Goal: Information Seeking & Learning: Learn about a topic

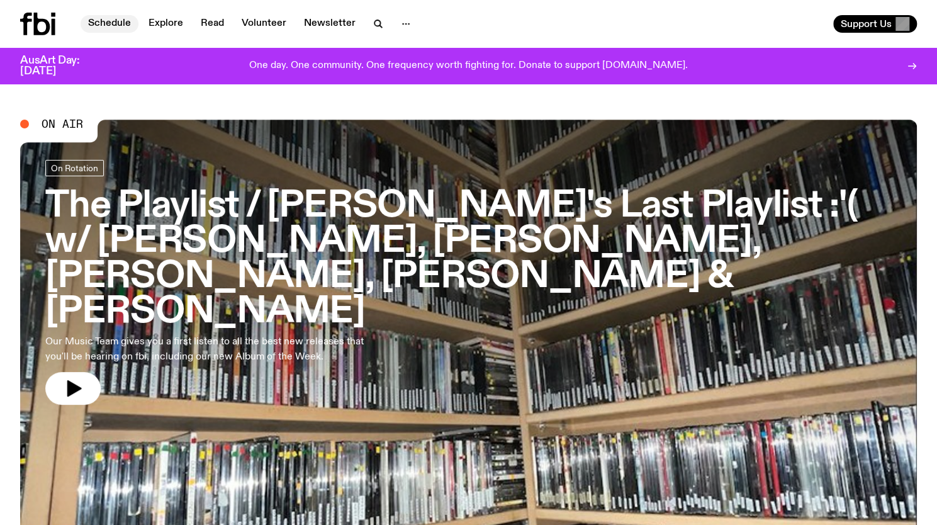
drag, startPoint x: 0, startPoint y: 0, endPoint x: 116, endPoint y: 25, distance: 118.4
click at [116, 25] on link "Schedule" at bounding box center [110, 24] width 58 height 18
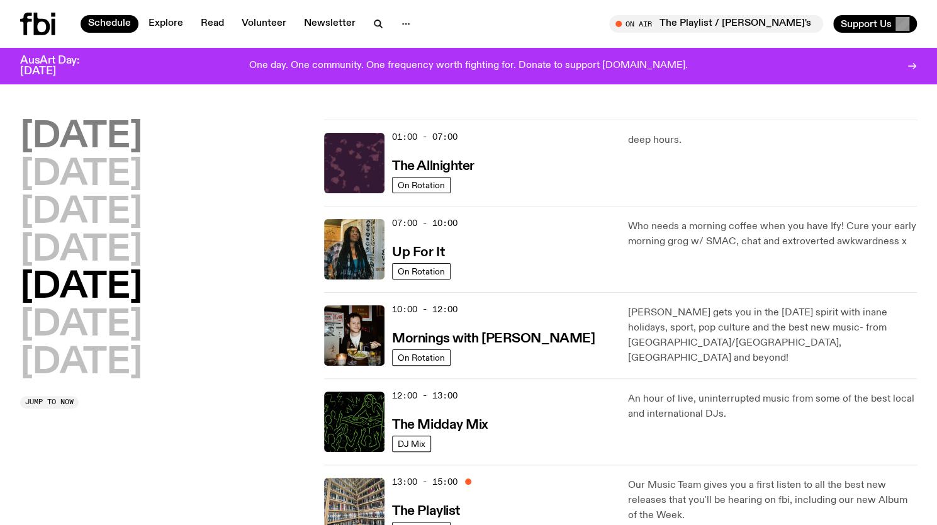
click at [142, 137] on h2 "[DATE]" at bounding box center [81, 137] width 122 height 35
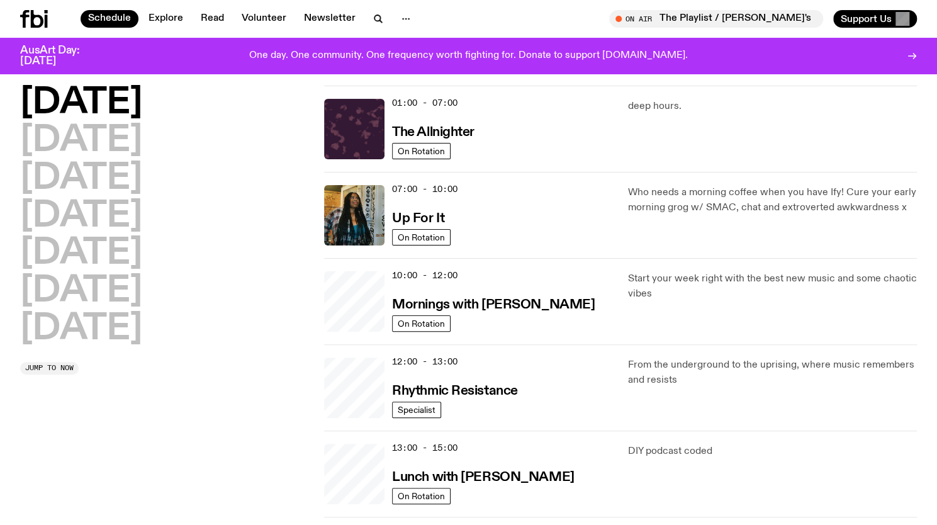
scroll to position [35, 0]
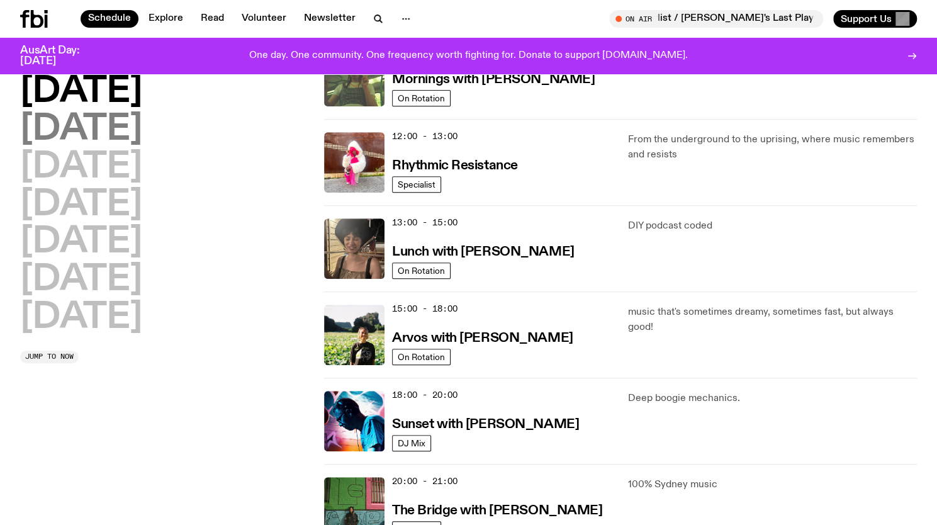
click at [109, 121] on h2 "[DATE]" at bounding box center [81, 129] width 122 height 35
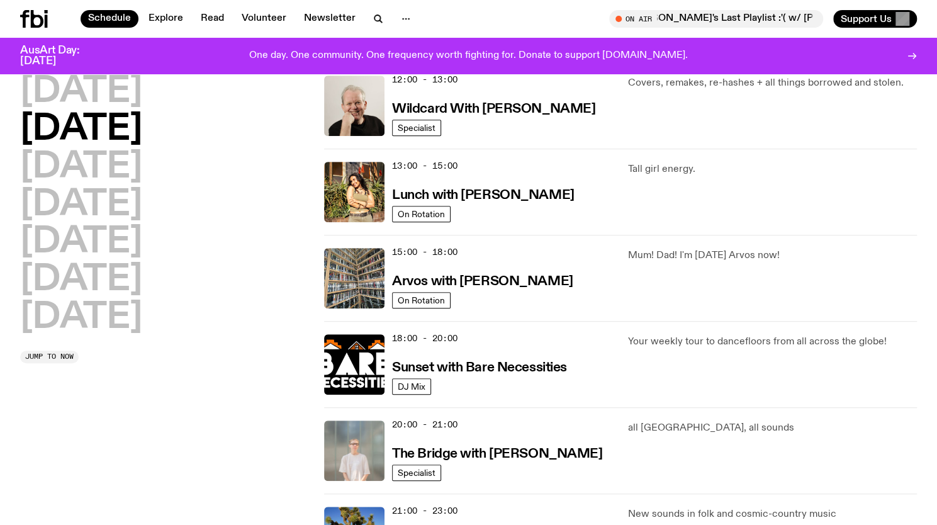
scroll to position [322, 0]
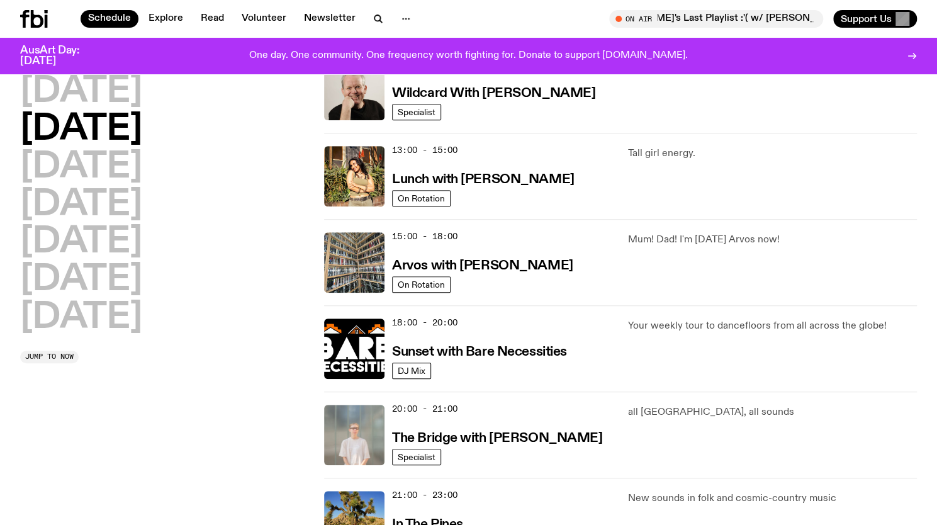
click at [249, 401] on div "[DATE] [DATE] [DATE] [DATE] [DATE] [DATE] [DATE] Jump to now" at bounding box center [164, 219] width 289 height 863
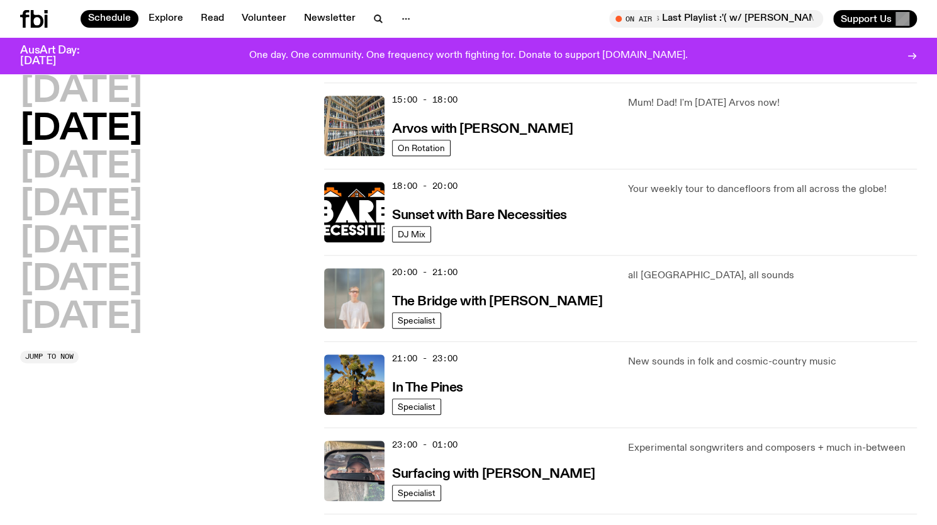
scroll to position [636, 0]
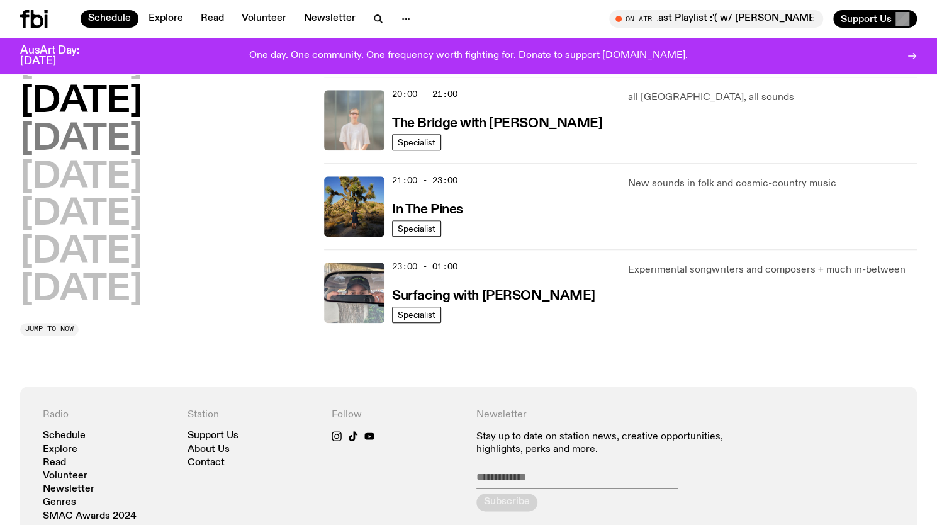
click at [125, 135] on h2 "[DATE]" at bounding box center [81, 139] width 122 height 35
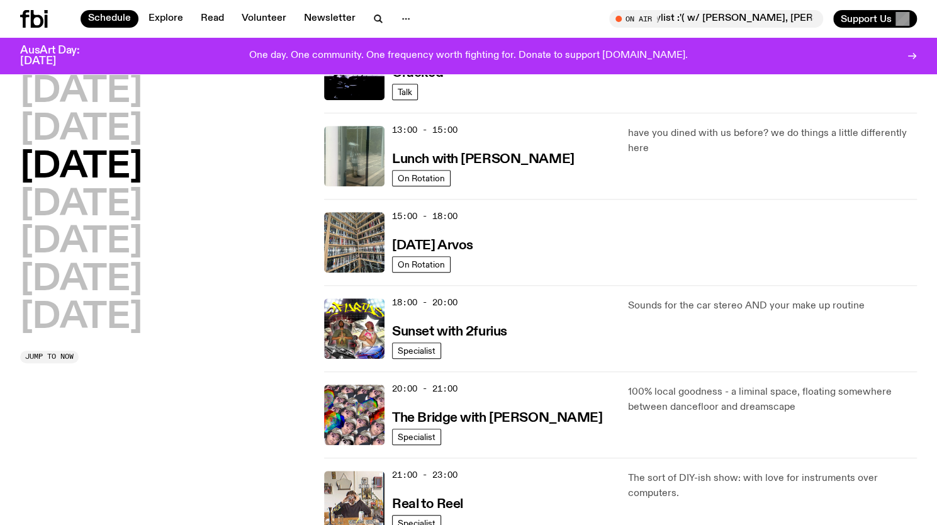
scroll to position [354, 0]
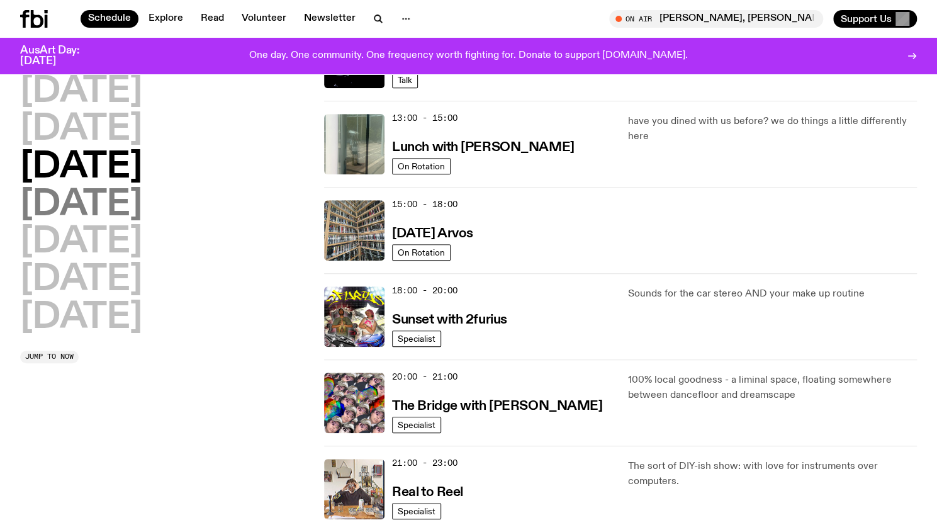
click at [142, 194] on h2 "[DATE]" at bounding box center [81, 205] width 122 height 35
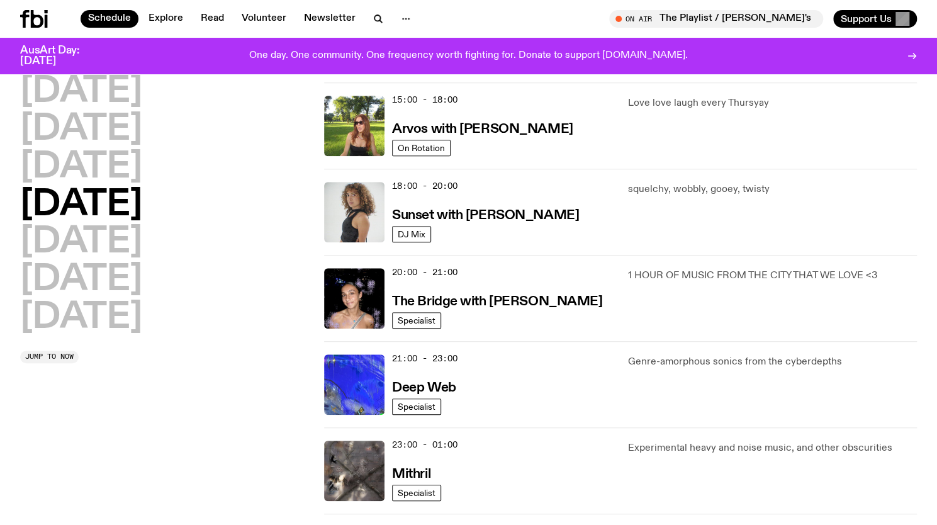
scroll to position [616, 0]
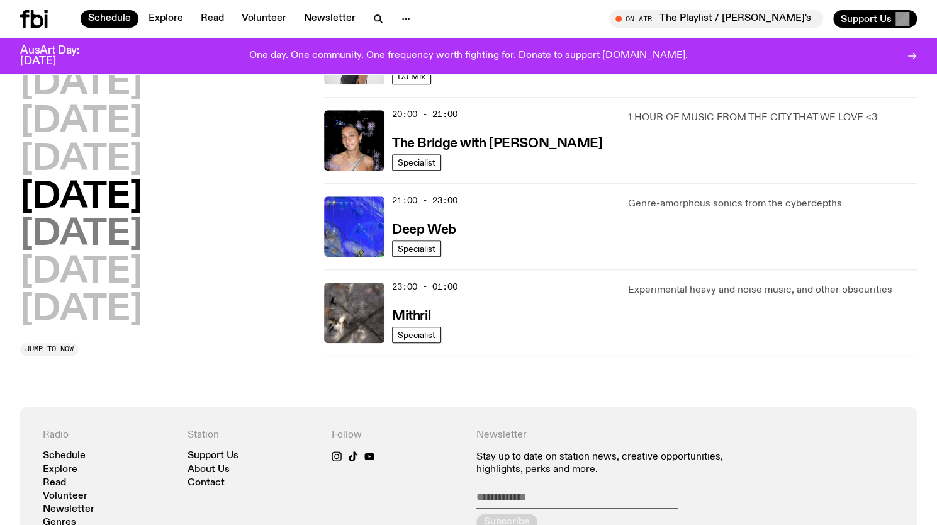
click at [85, 223] on h2 "[DATE]" at bounding box center [81, 235] width 122 height 35
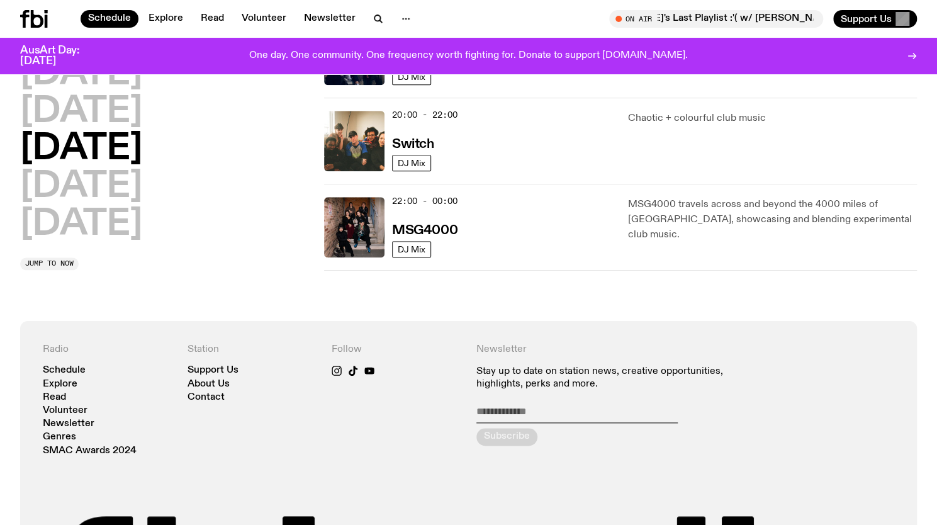
scroll to position [363, 0]
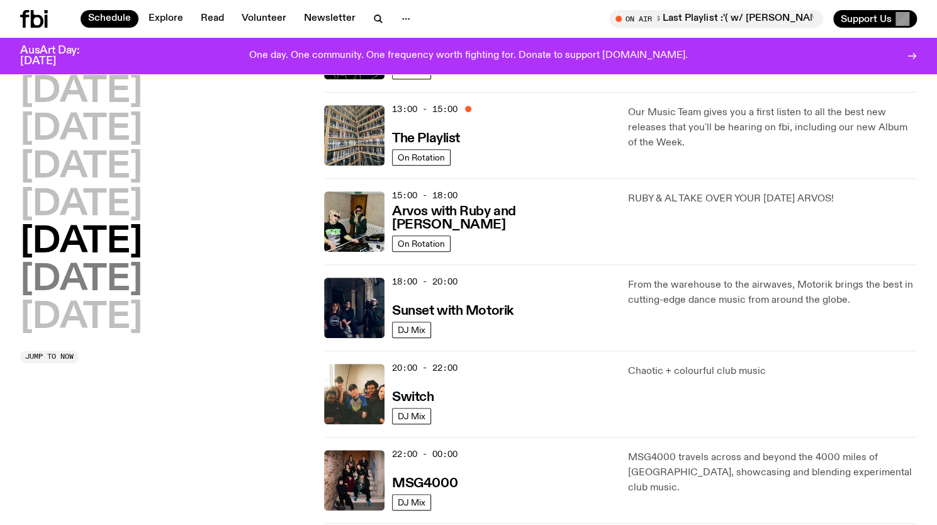
click at [101, 289] on h2 "[DATE]" at bounding box center [81, 279] width 122 height 35
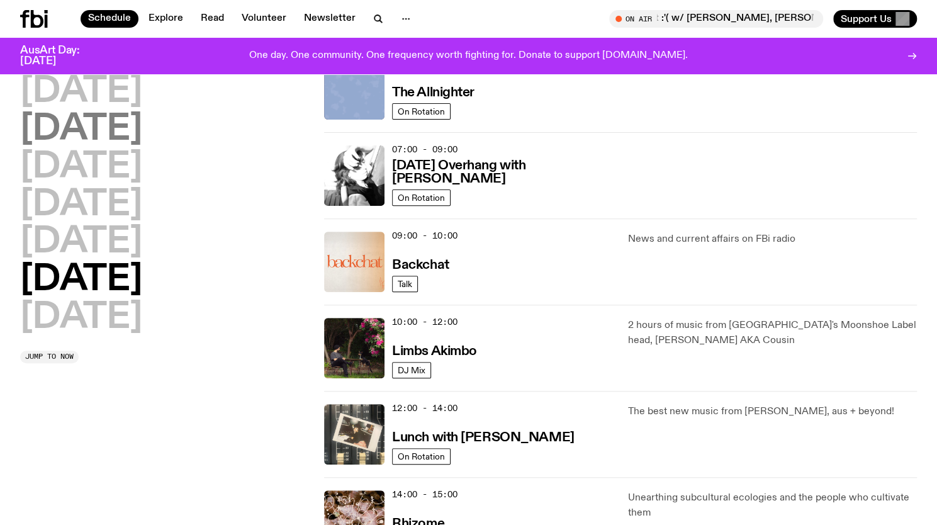
scroll to position [0, 0]
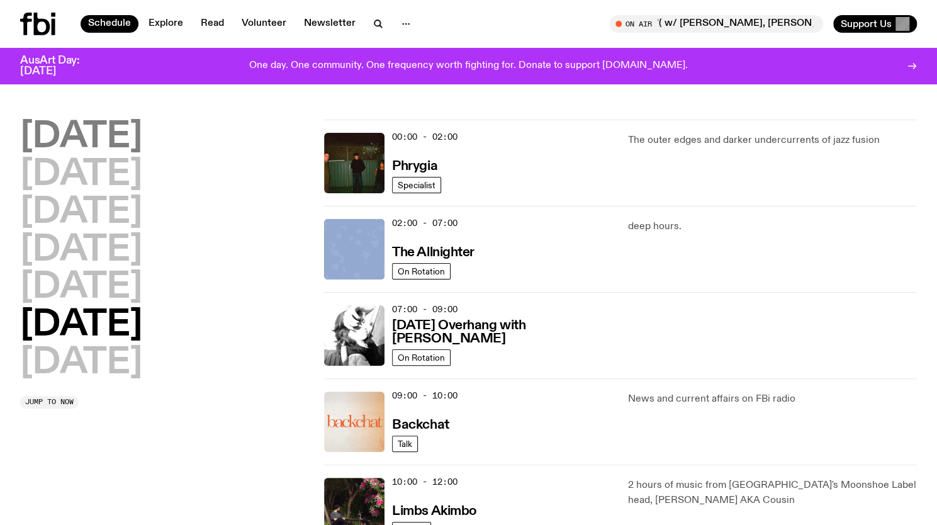
click at [121, 138] on h2 "[DATE]" at bounding box center [81, 137] width 122 height 35
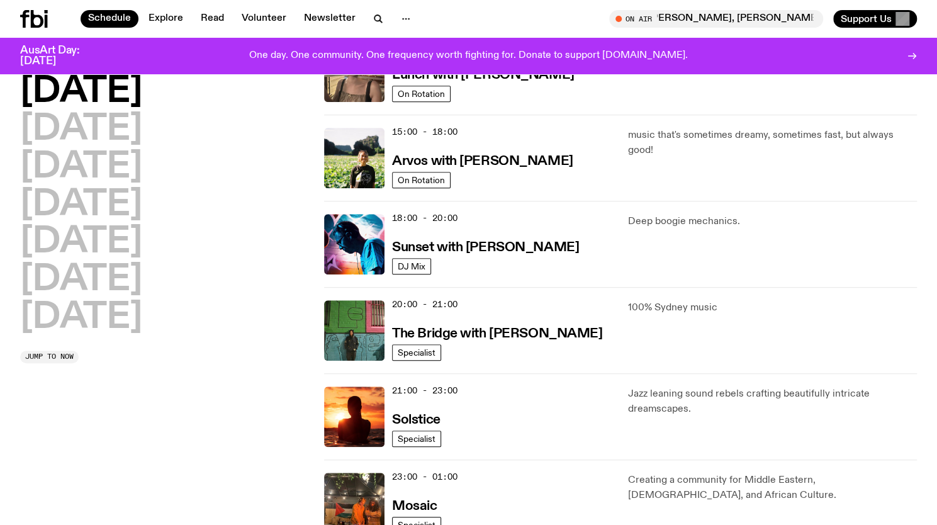
scroll to position [427, 0]
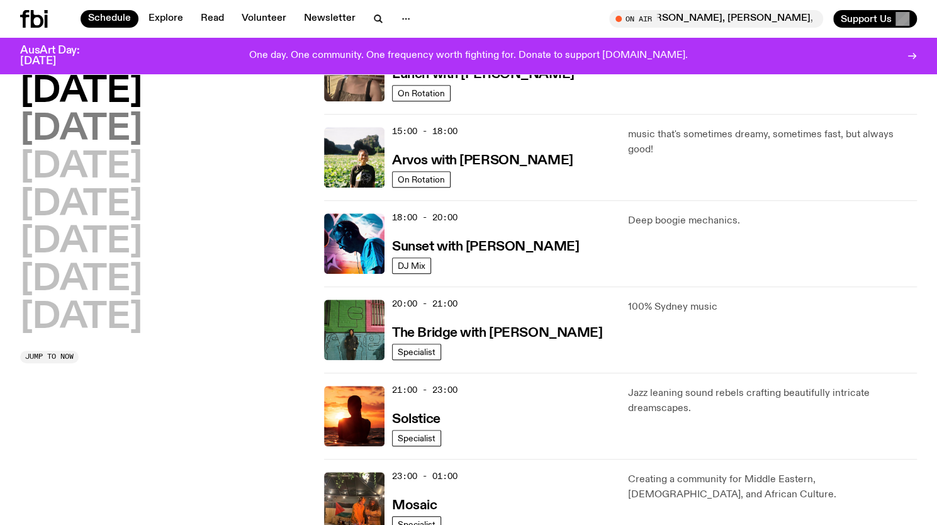
click at [120, 132] on h2 "[DATE]" at bounding box center [81, 129] width 122 height 35
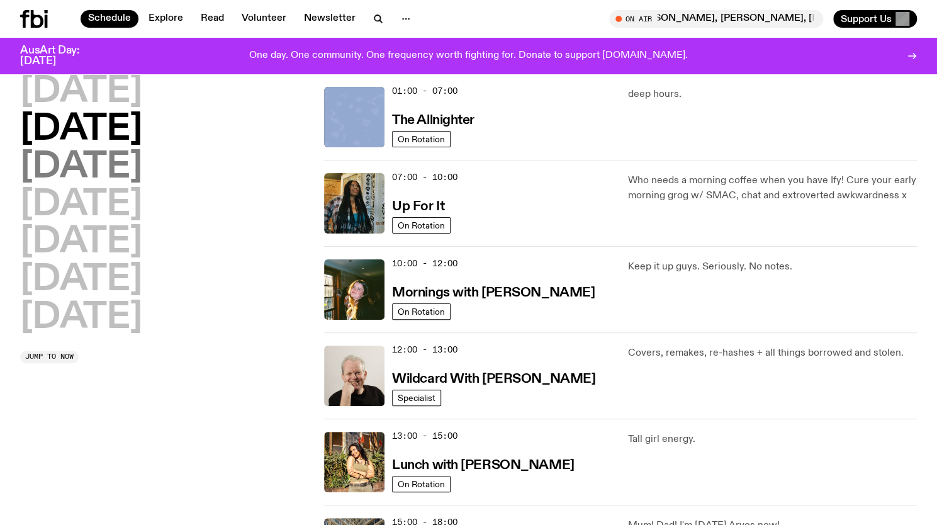
scroll to position [35, 0]
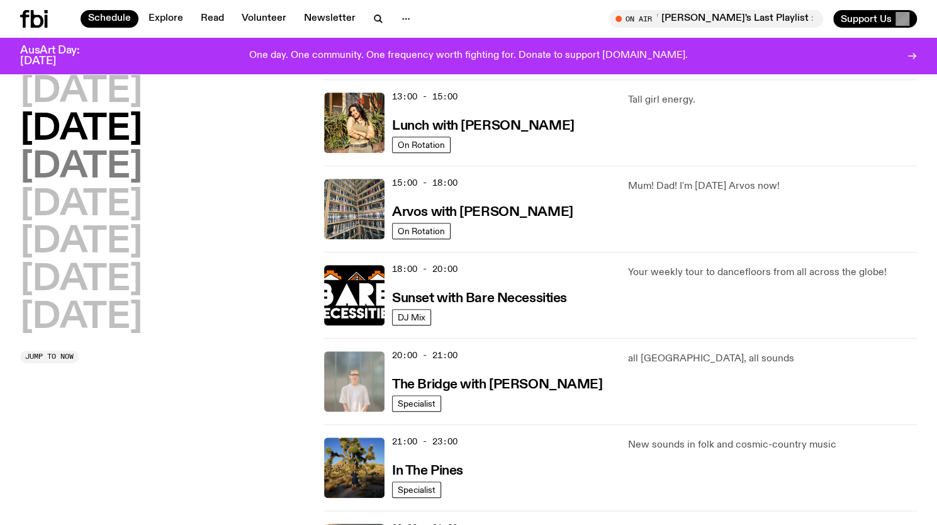
click at [128, 171] on h2 "[DATE]" at bounding box center [81, 167] width 122 height 35
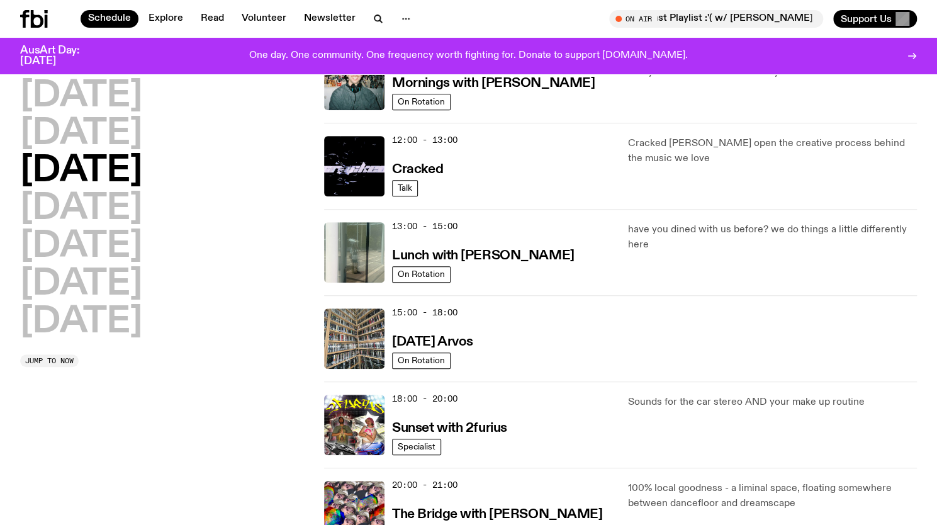
scroll to position [247, 0]
